Goal: Navigation & Orientation: Find specific page/section

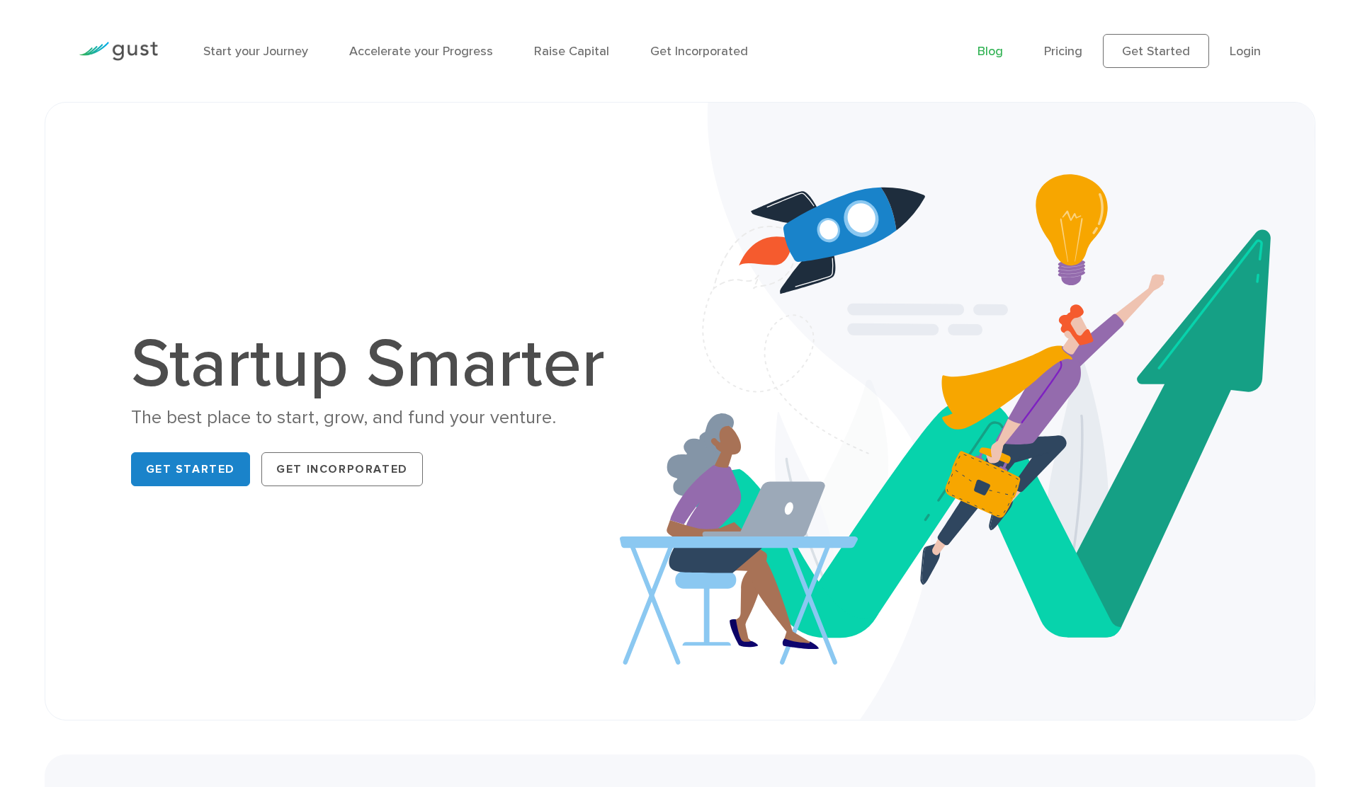
click at [998, 48] on link "Blog" at bounding box center [989, 51] width 25 height 15
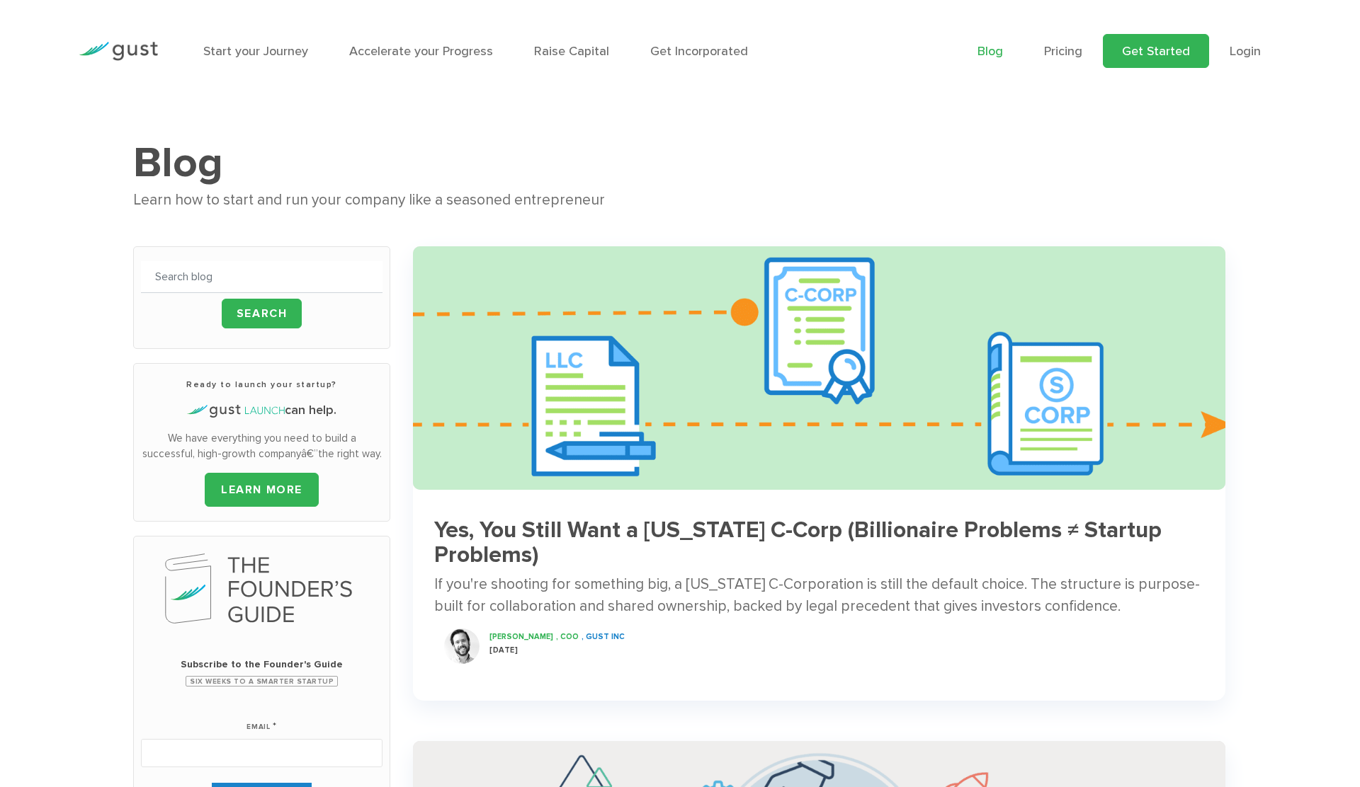
click at [1143, 55] on link "Get Started" at bounding box center [1156, 51] width 106 height 34
click at [991, 48] on link "Blog" at bounding box center [989, 51] width 25 height 15
click at [1246, 51] on link "Login" at bounding box center [1244, 51] width 31 height 15
